Goal: Information Seeking & Learning: Learn about a topic

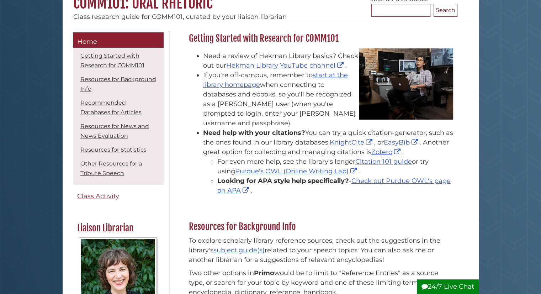
scroll to position [120, 0]
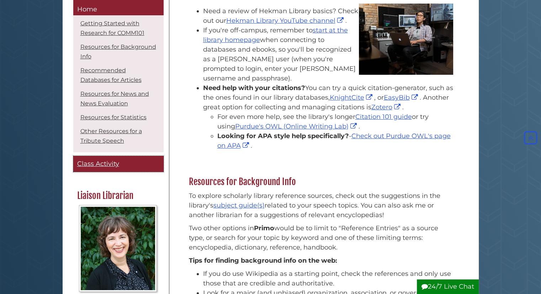
click at [123, 168] on link "Class Activity" at bounding box center [118, 164] width 90 height 16
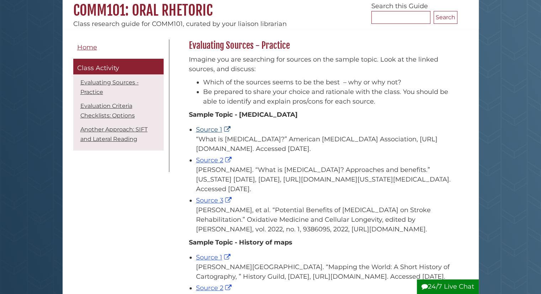
scroll to position [70, 0]
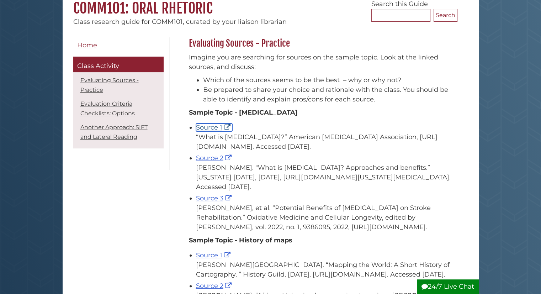
click at [198, 125] on link "Source 1" at bounding box center [214, 127] width 36 height 8
click at [215, 157] on link "Source 2" at bounding box center [214, 158] width 37 height 8
click at [212, 197] on link "Source 3" at bounding box center [214, 198] width 37 height 8
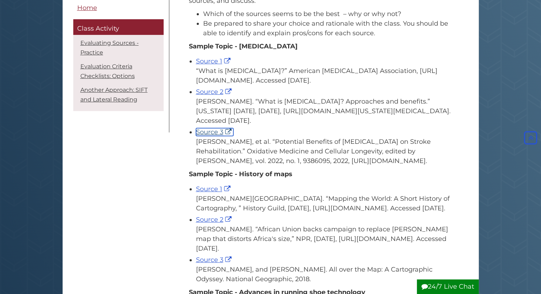
scroll to position [137, 0]
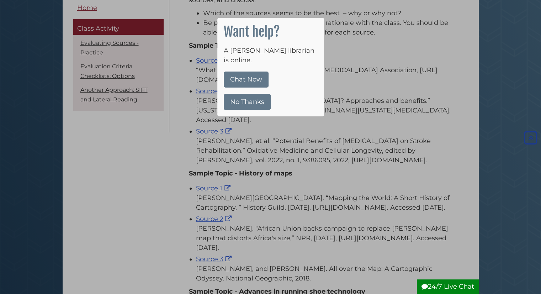
click at [254, 94] on button "No Thanks" at bounding box center [247, 102] width 47 height 16
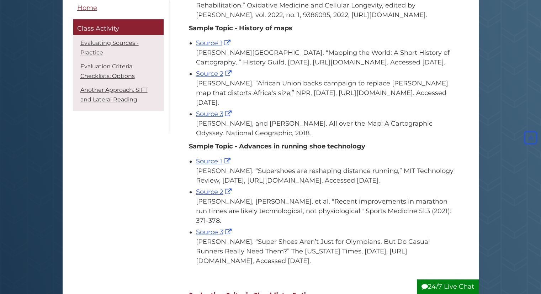
scroll to position [291, 0]
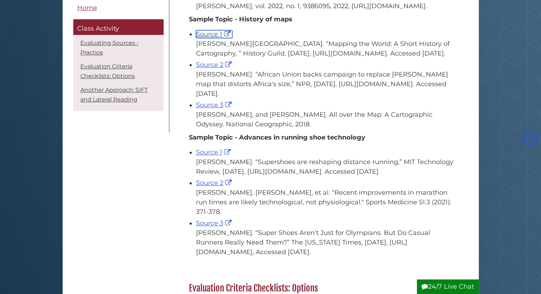
click at [212, 32] on link "Source 1" at bounding box center [214, 34] width 36 height 8
click at [206, 187] on link "Source 2" at bounding box center [214, 183] width 37 height 8
click at [212, 69] on link "Source 2" at bounding box center [214, 65] width 37 height 8
click at [217, 109] on link "Source 3" at bounding box center [214, 105] width 37 height 8
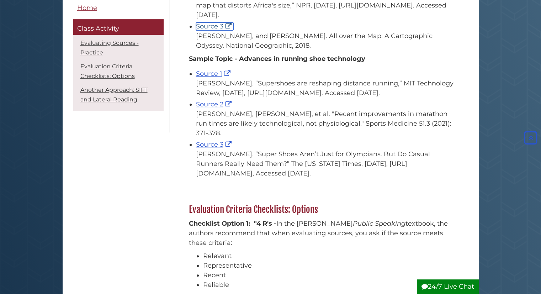
scroll to position [368, 0]
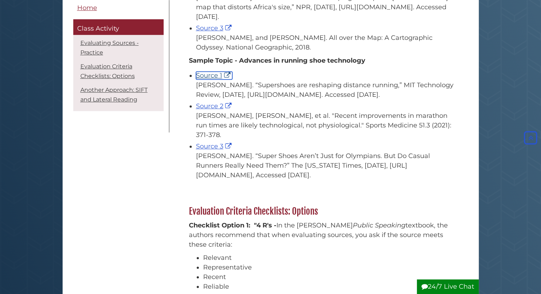
click at [214, 79] on link "Source 1" at bounding box center [214, 75] width 36 height 8
click at [215, 110] on link "Source 2" at bounding box center [214, 106] width 37 height 8
click at [213, 150] on link "Source 3" at bounding box center [214, 146] width 37 height 8
click at [205, 150] on link "Source 3" at bounding box center [214, 146] width 37 height 8
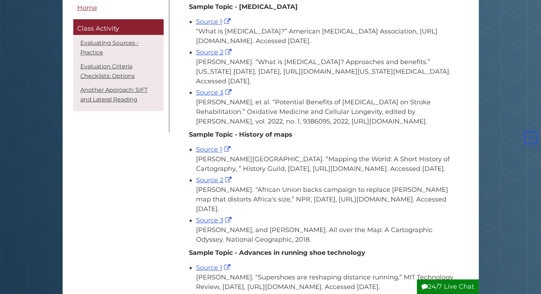
scroll to position [0, 0]
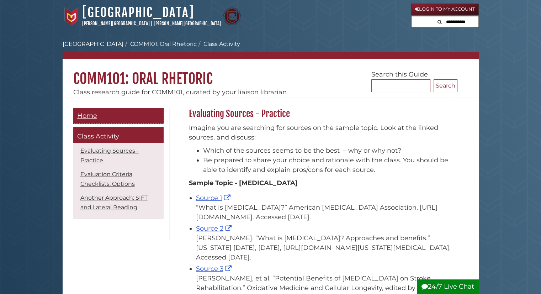
click at [84, 108] on link "Home" at bounding box center [118, 116] width 90 height 16
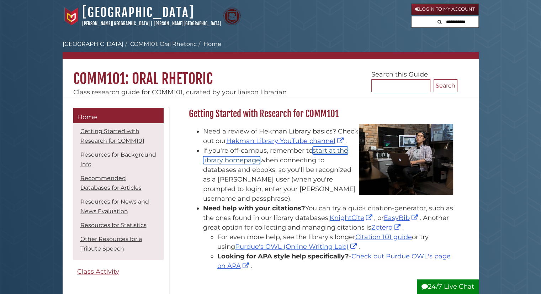
click at [333, 151] on link "start at the library homepage" at bounding box center [275, 154] width 145 height 17
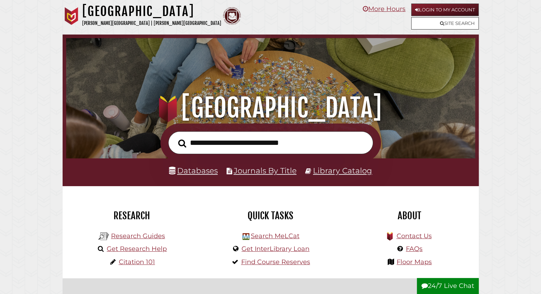
scroll to position [135, 405]
click at [418, 12] on link "Login to My Account" at bounding box center [445, 10] width 68 height 12
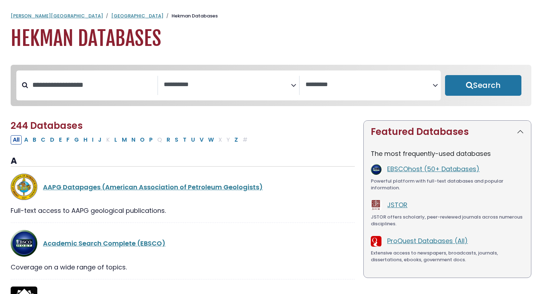
select select "Database Subject Filter"
select select "Database Vendors Filter"
click at [111, 16] on link "[GEOGRAPHIC_DATA]" at bounding box center [137, 15] width 52 height 7
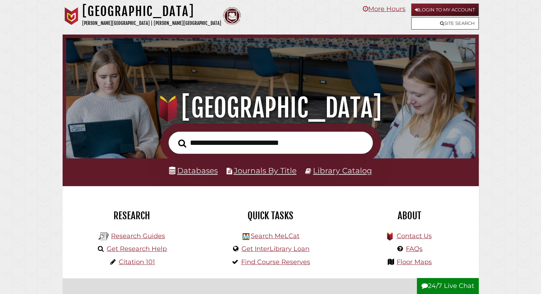
scroll to position [135, 405]
click at [426, 9] on link "Login to My Account" at bounding box center [445, 10] width 68 height 12
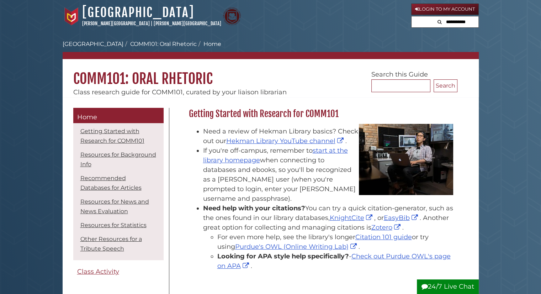
drag, startPoint x: 128, startPoint y: 106, endPoint x: 130, endPoint y: 111, distance: 5.1
click at [130, 111] on link "Home" at bounding box center [118, 116] width 90 height 16
drag, startPoint x: 0, startPoint y: 0, endPoint x: 103, endPoint y: 111, distance: 151.4
click at [103, 111] on link "Home" at bounding box center [118, 116] width 90 height 16
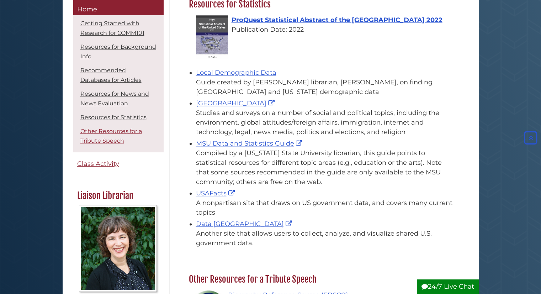
scroll to position [797, 0]
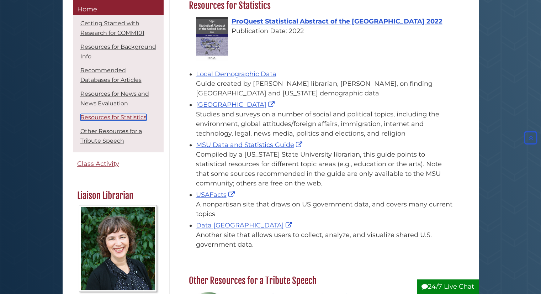
click at [118, 117] on link "Resources for Statistics" at bounding box center [113, 117] width 66 height 7
click at [126, 118] on link "Resources for Statistics" at bounding box center [113, 117] width 66 height 7
click at [135, 118] on link "Resources for Statistics" at bounding box center [113, 117] width 66 height 7
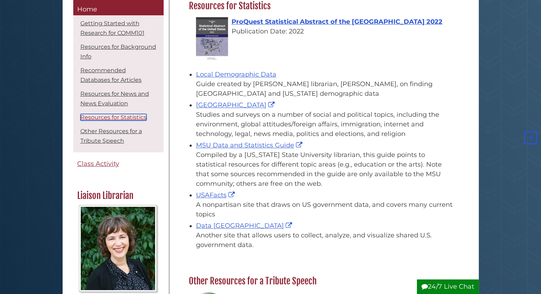
click at [135, 118] on link "Resources for Statistics" at bounding box center [113, 117] width 66 height 7
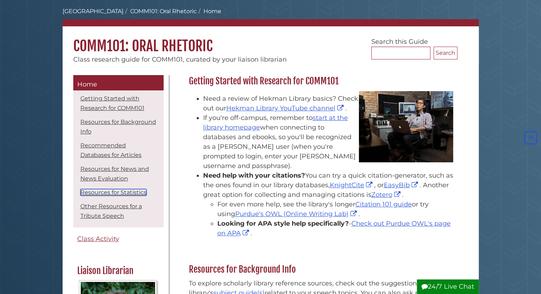
scroll to position [0, 0]
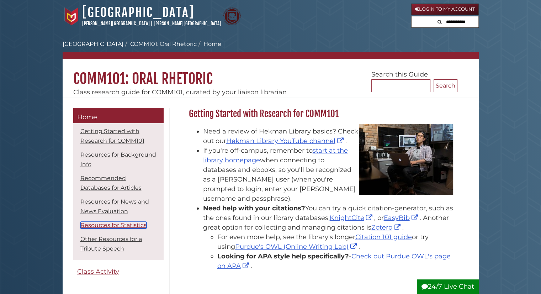
click at [128, 225] on link "Resources for Statistics" at bounding box center [113, 224] width 66 height 7
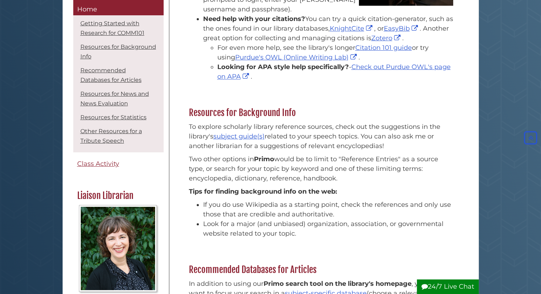
scroll to position [192, 0]
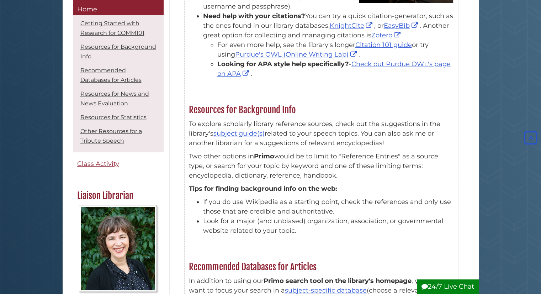
click at [267, 157] on strong "Primo" at bounding box center [264, 156] width 20 height 8
